Goal: Information Seeking & Learning: Find contact information

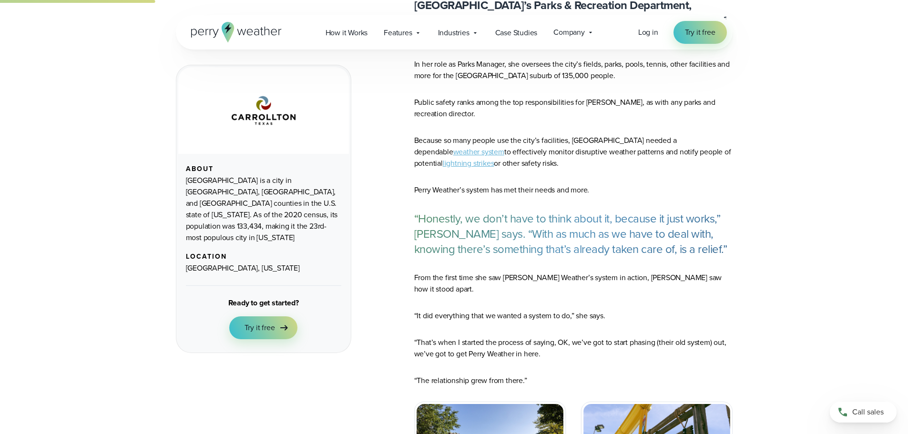
scroll to position [429, 0]
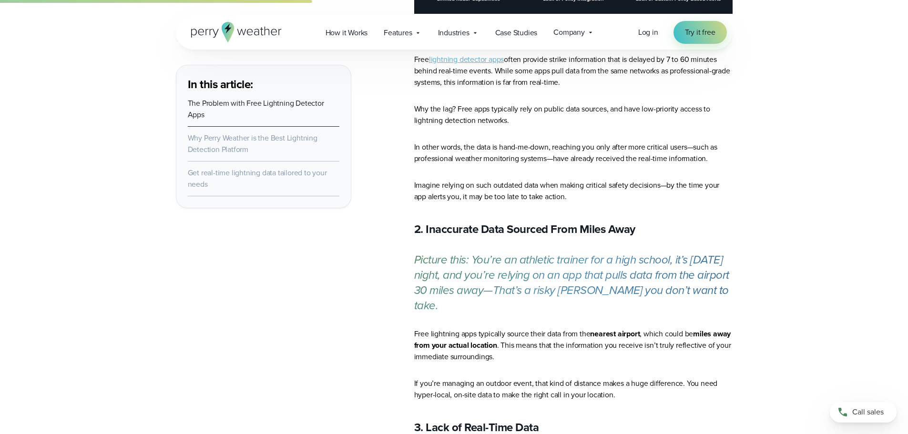
scroll to position [1239, 0]
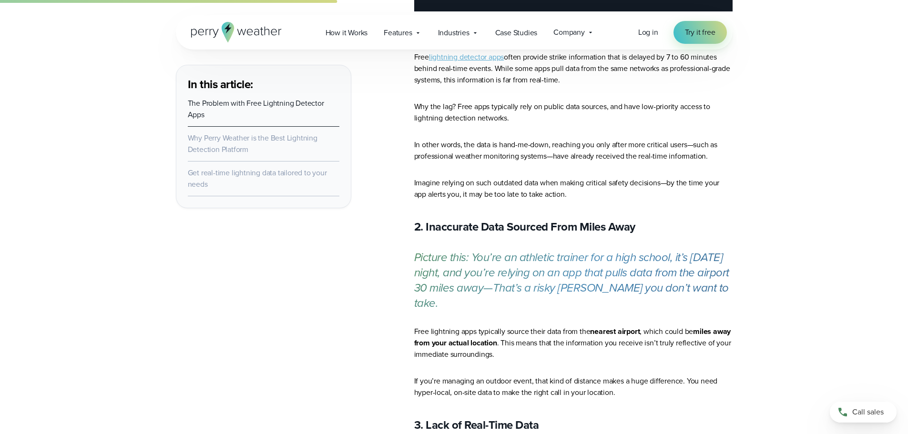
click at [246, 100] on link "The Problem with Free Lightning Detector Apps" at bounding box center [256, 109] width 136 height 22
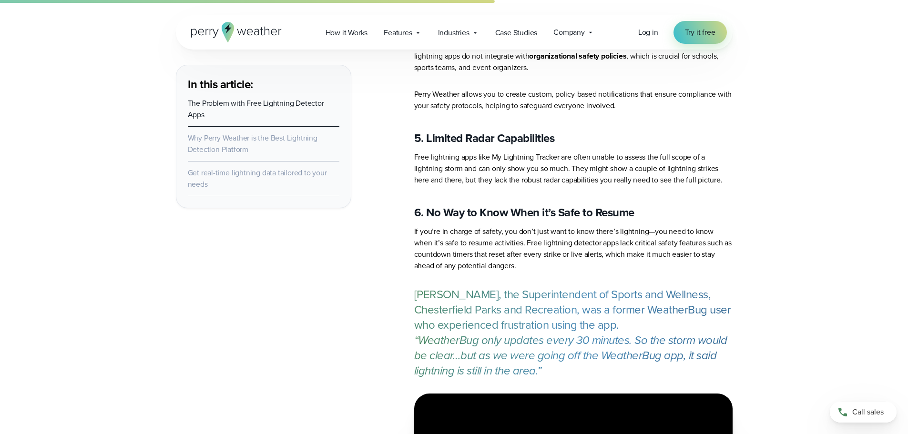
scroll to position [1851, 0]
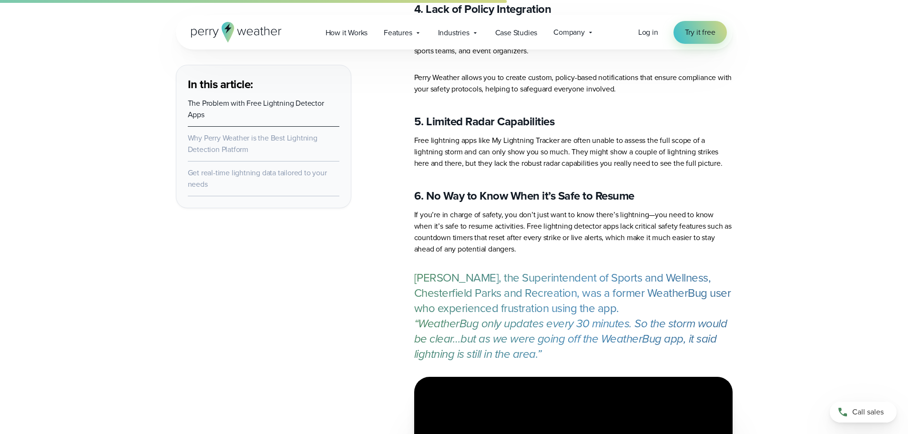
click at [236, 145] on link "Why Perry Weather is the Best Lightning Detection Platform" at bounding box center [253, 143] width 130 height 22
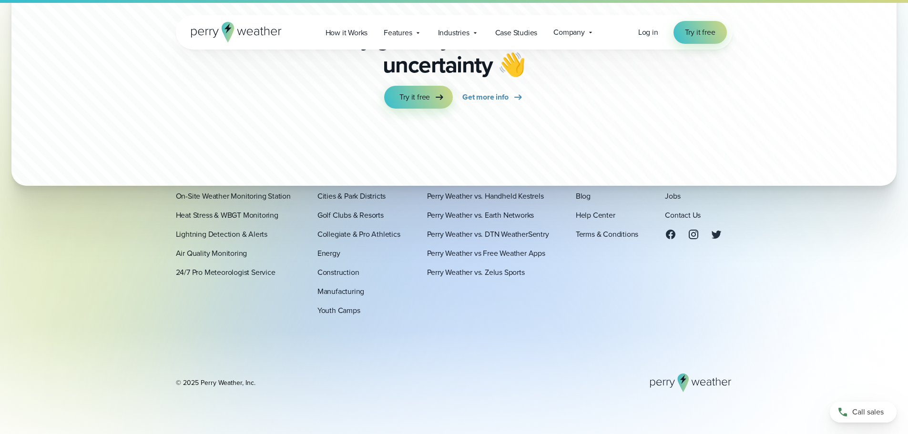
scroll to position [5981, 0]
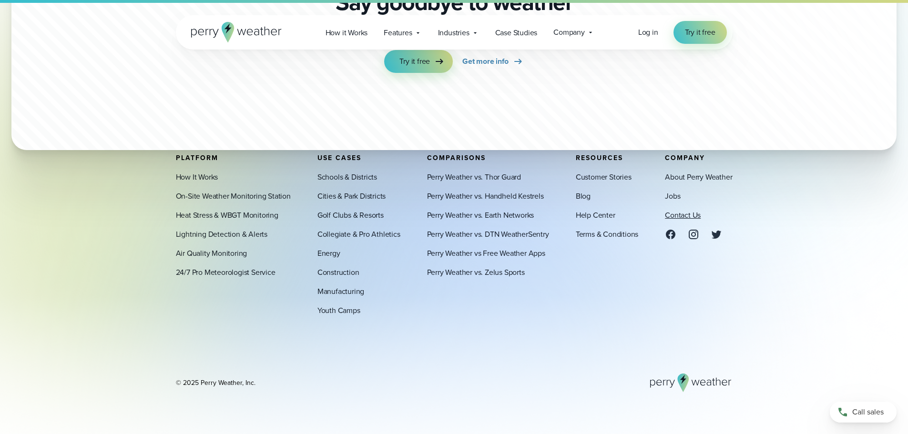
click at [679, 217] on link "Contact Us" at bounding box center [683, 214] width 36 height 11
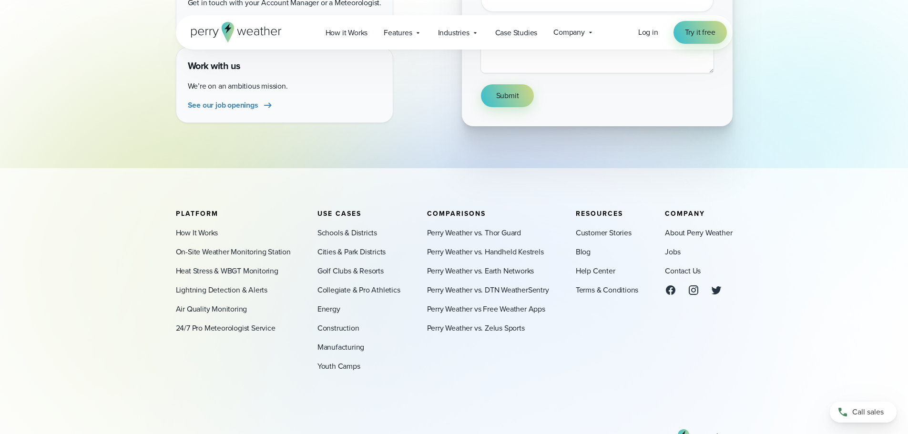
scroll to position [334, 0]
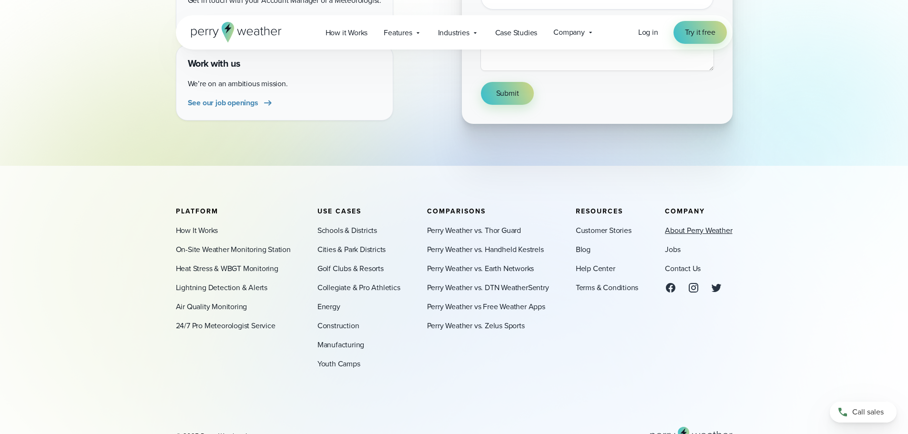
click at [691, 233] on link "About Perry Weather" at bounding box center [698, 230] width 67 height 11
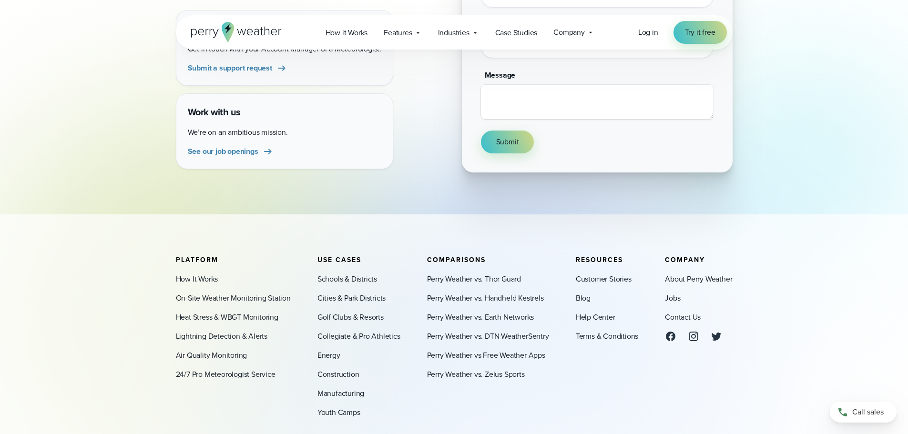
scroll to position [334, 0]
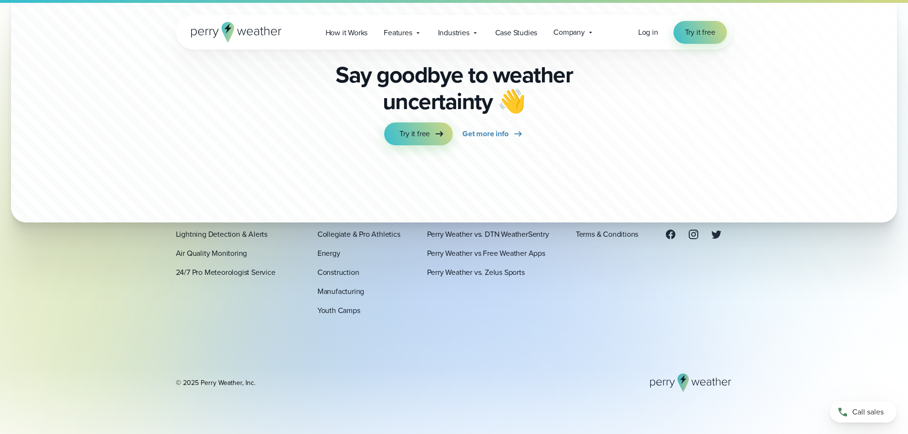
scroll to position [5942, 0]
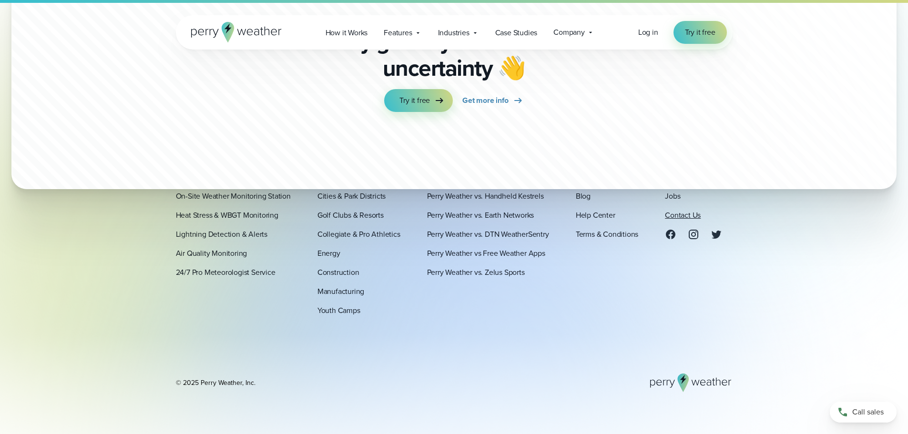
click at [686, 216] on link "Contact Us" at bounding box center [683, 214] width 36 height 11
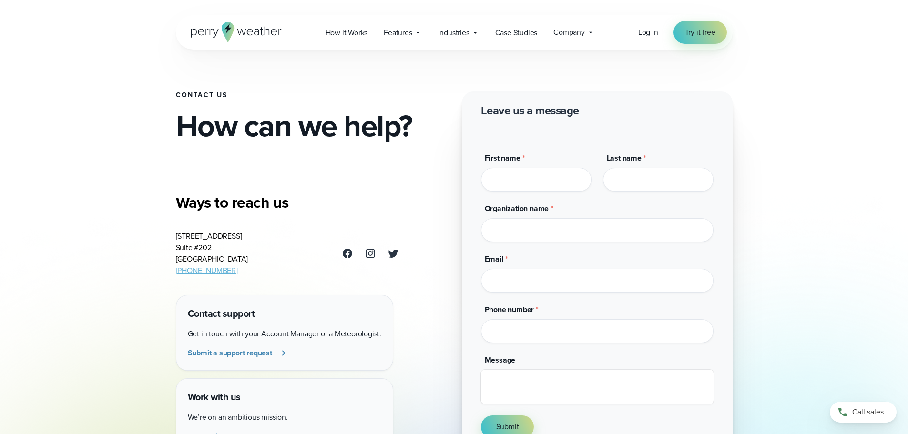
drag, startPoint x: 244, startPoint y: 260, endPoint x: 191, endPoint y: 238, distance: 57.7
click at [176, 236] on div "Ways to reach us [STREET_ADDRESS] [PHONE_NUMBER] Contact support Get in touch w…" at bounding box center [287, 323] width 223 height 268
copy address "3102 Oak Lawn Ave Suite #202 Dallas, TX 75219"
click at [396, 34] on span "Features" at bounding box center [398, 32] width 28 height 11
